Goal: Task Accomplishment & Management: Use online tool/utility

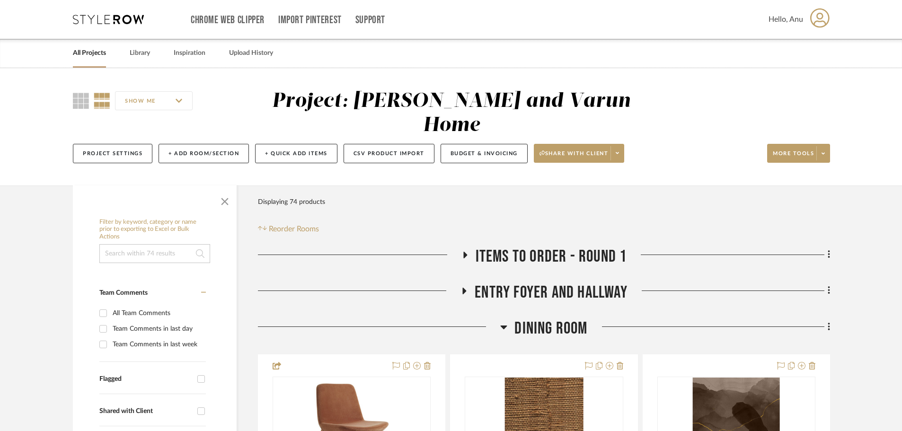
click at [90, 50] on link "All Projects" at bounding box center [89, 53] width 33 height 13
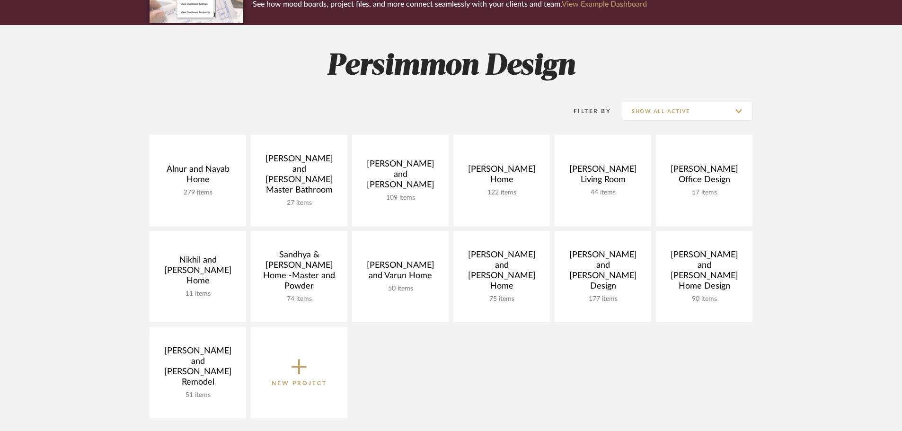
scroll to position [142, 0]
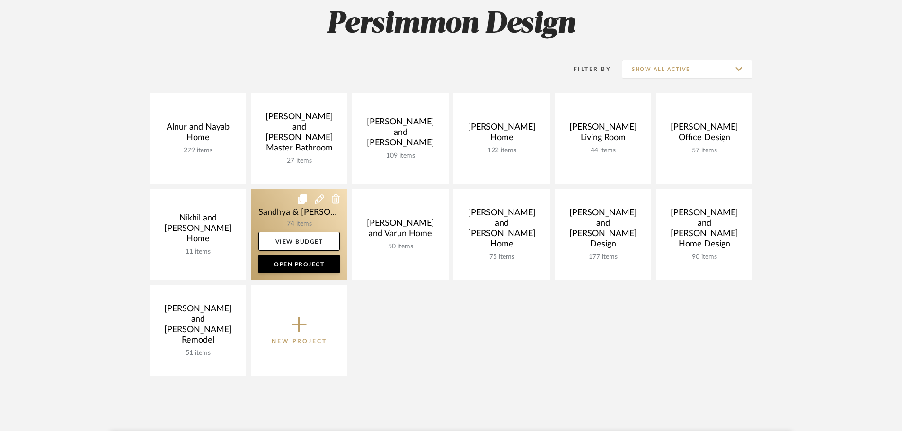
click at [270, 210] on link at bounding box center [299, 234] width 97 height 91
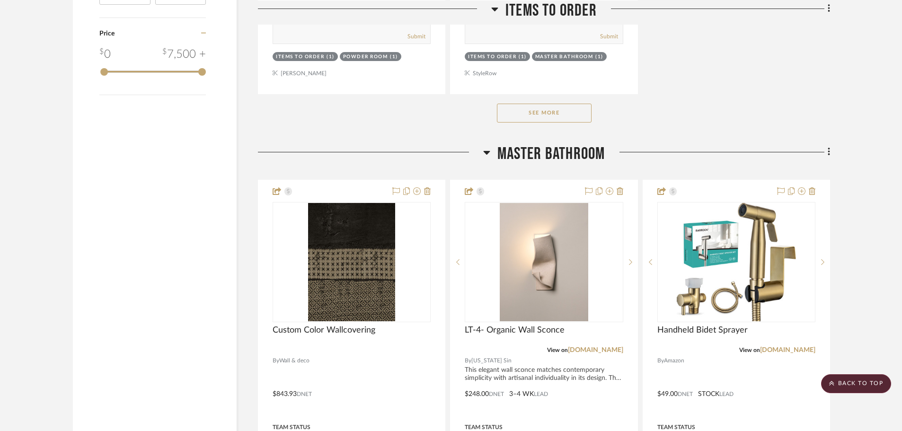
scroll to position [1183, 0]
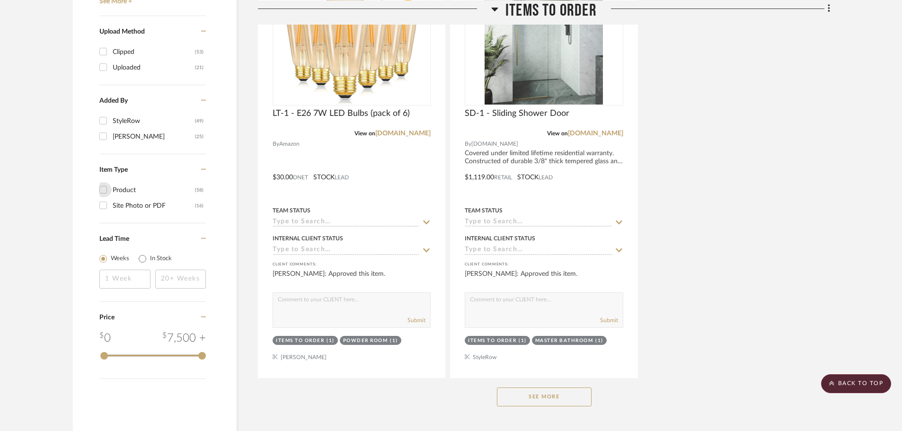
click at [105, 182] on input "Product (58)" at bounding box center [103, 189] width 15 height 15
checkbox input "true"
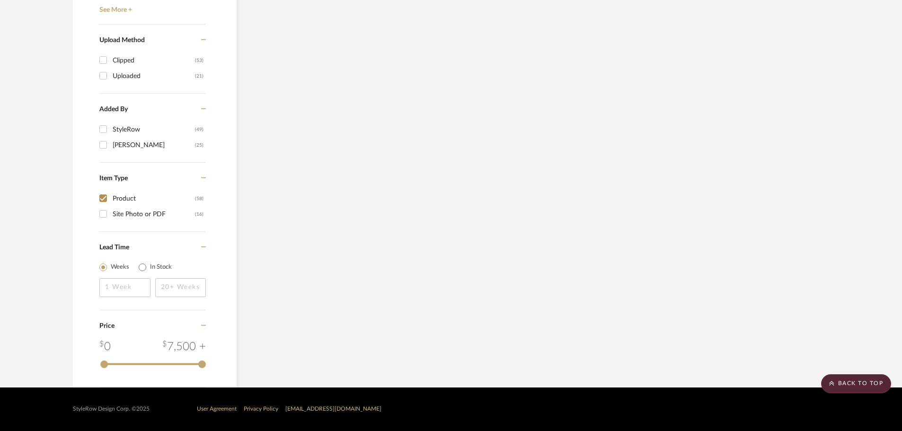
scroll to position [1150, 0]
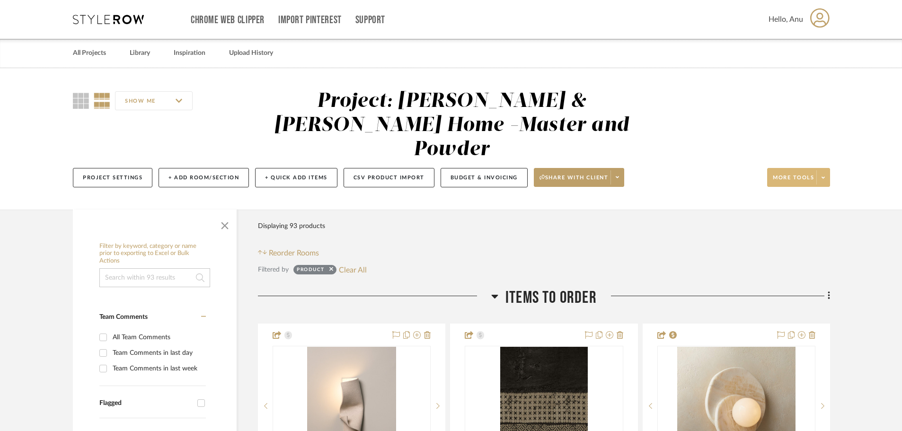
click at [722, 174] on span "More tools" at bounding box center [793, 181] width 41 height 14
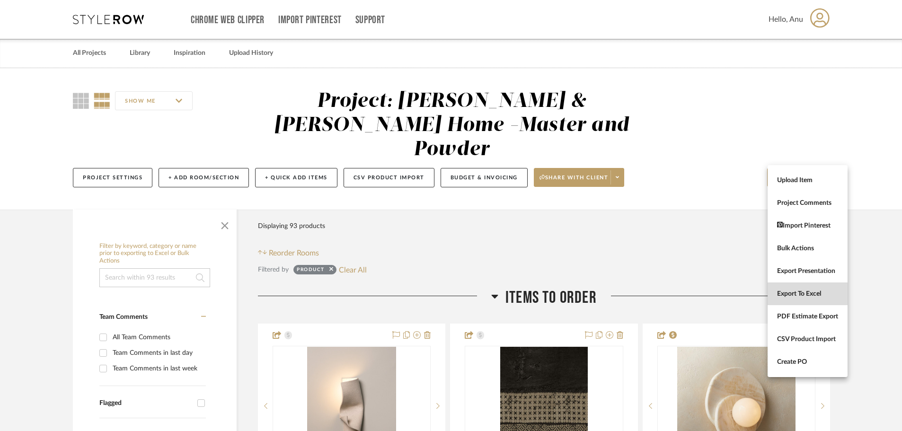
click at [722, 290] on span "Export To Excel" at bounding box center [807, 294] width 61 height 8
